Goal: Task Accomplishment & Management: Use online tool/utility

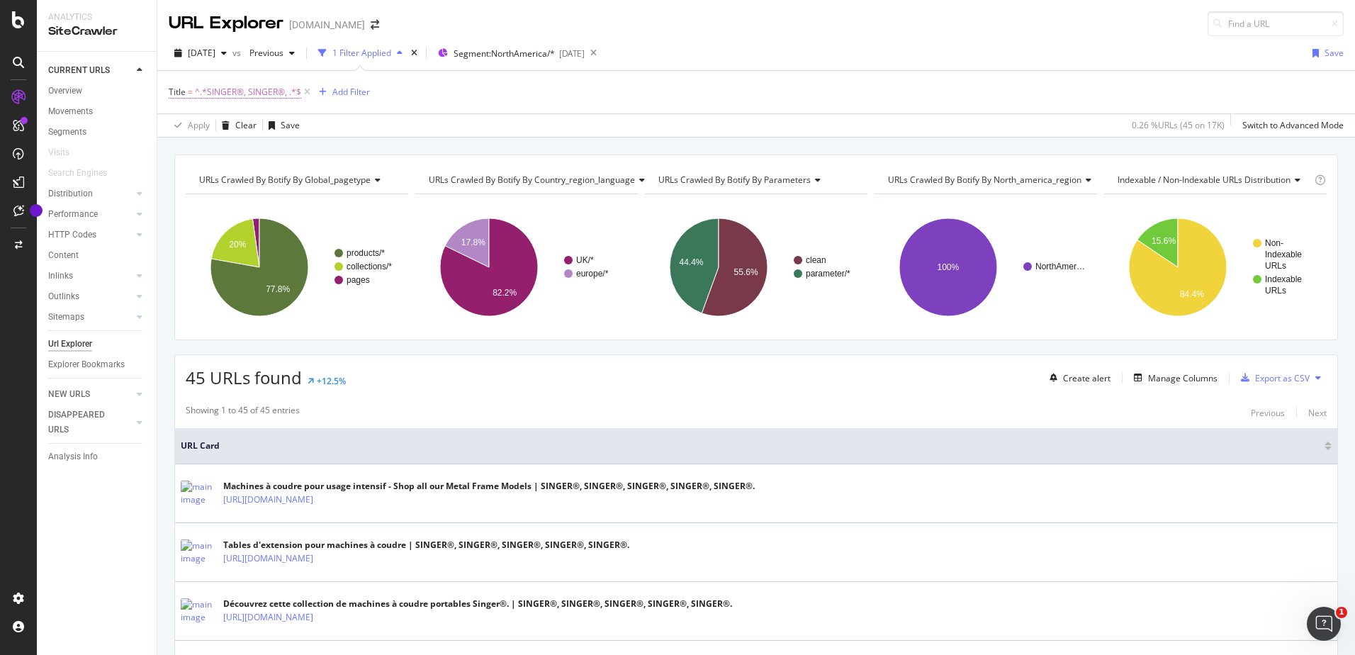
click at [250, 93] on span "^.*SINGER®, SINGER®, .*$" at bounding box center [248, 92] width 106 height 20
click at [206, 174] on input "SINGER®, SINGER®," at bounding box center [248, 173] width 134 height 23
click at [200, 171] on input "SINGER®, SINGER®," at bounding box center [248, 173] width 134 height 23
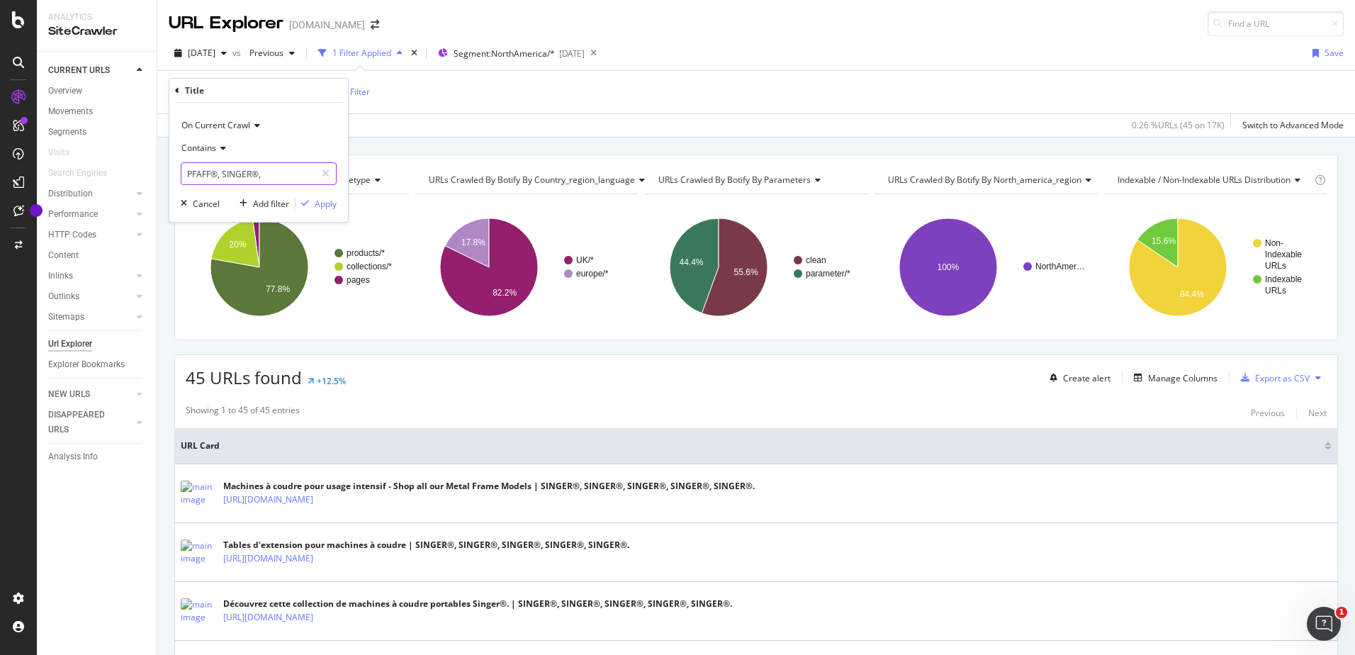
click at [235, 174] on input "PFAFF®, SINGER®," at bounding box center [248, 173] width 134 height 23
type input "PFAFF®, PFAFF®,"
click at [317, 206] on div "Apply" at bounding box center [326, 204] width 22 height 12
